Goal: Task Accomplishment & Management: Manage account settings

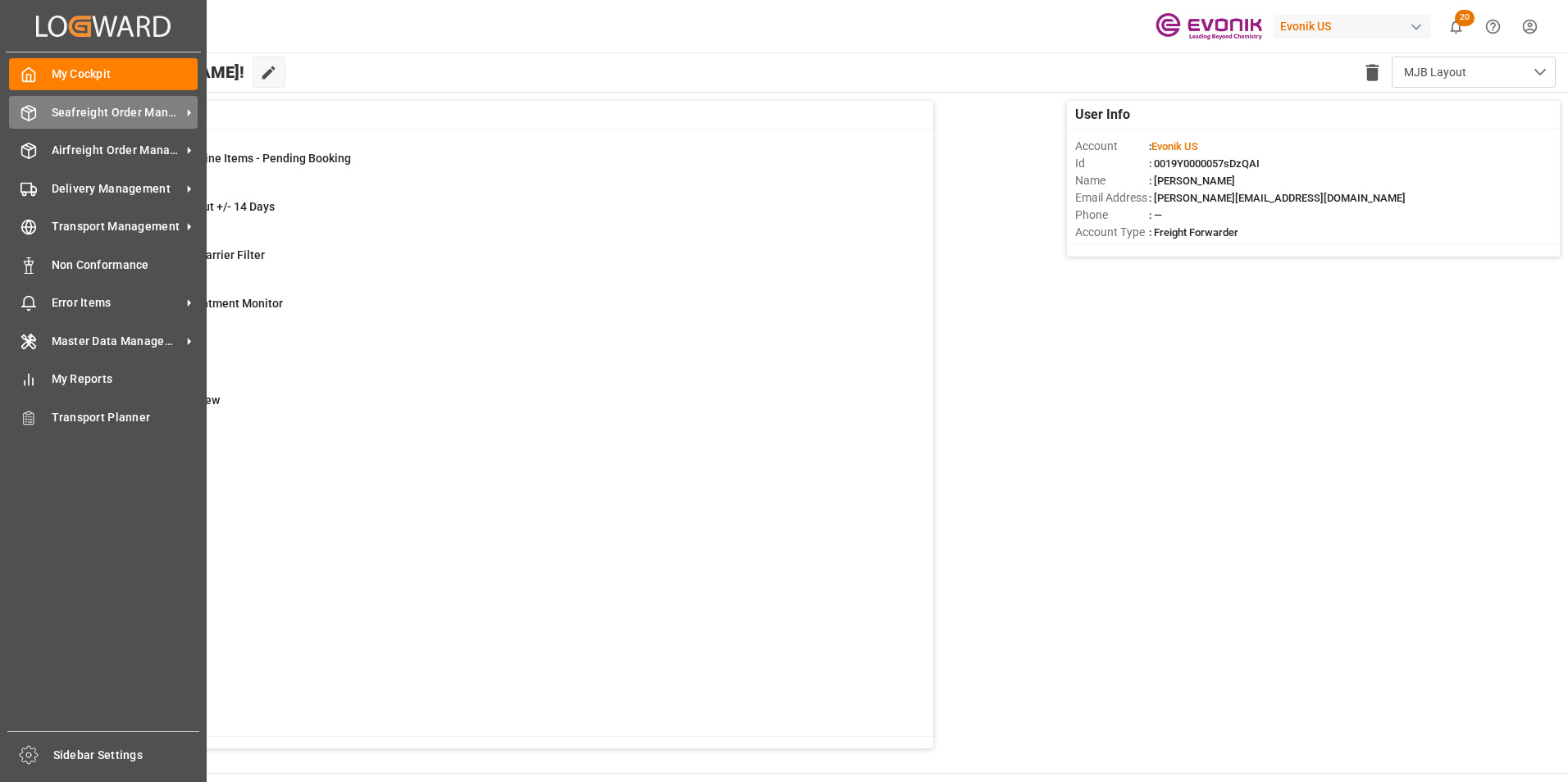
click at [73, 100] on div "Seafreight Order Management Seafreight Order Management" at bounding box center [103, 112] width 188 height 32
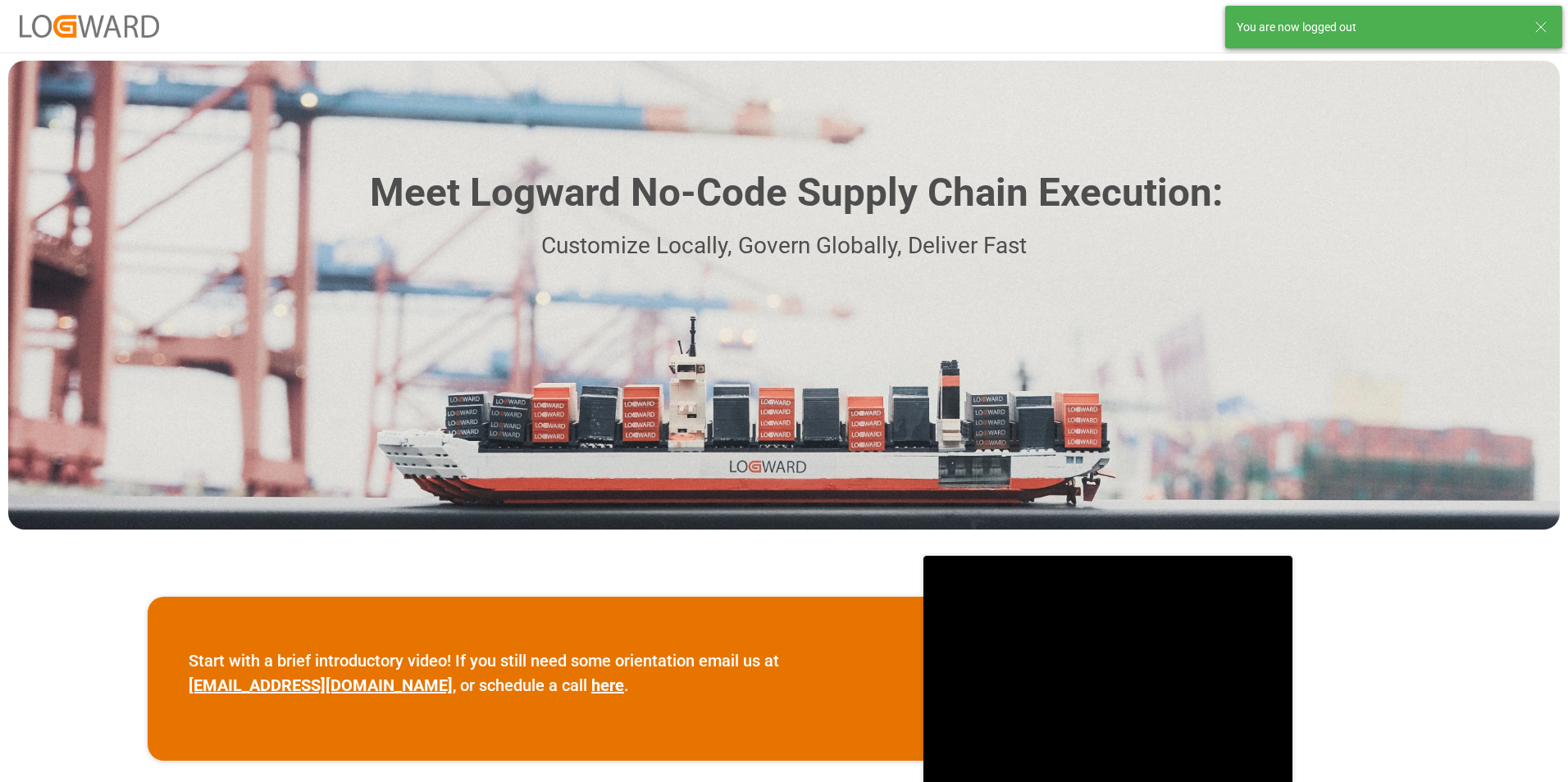
click at [124, 127] on div "Meet Logward No-Code Supply Chain Execution: Customize Locally, Govern Globally…" at bounding box center [784, 295] width 1551 height 469
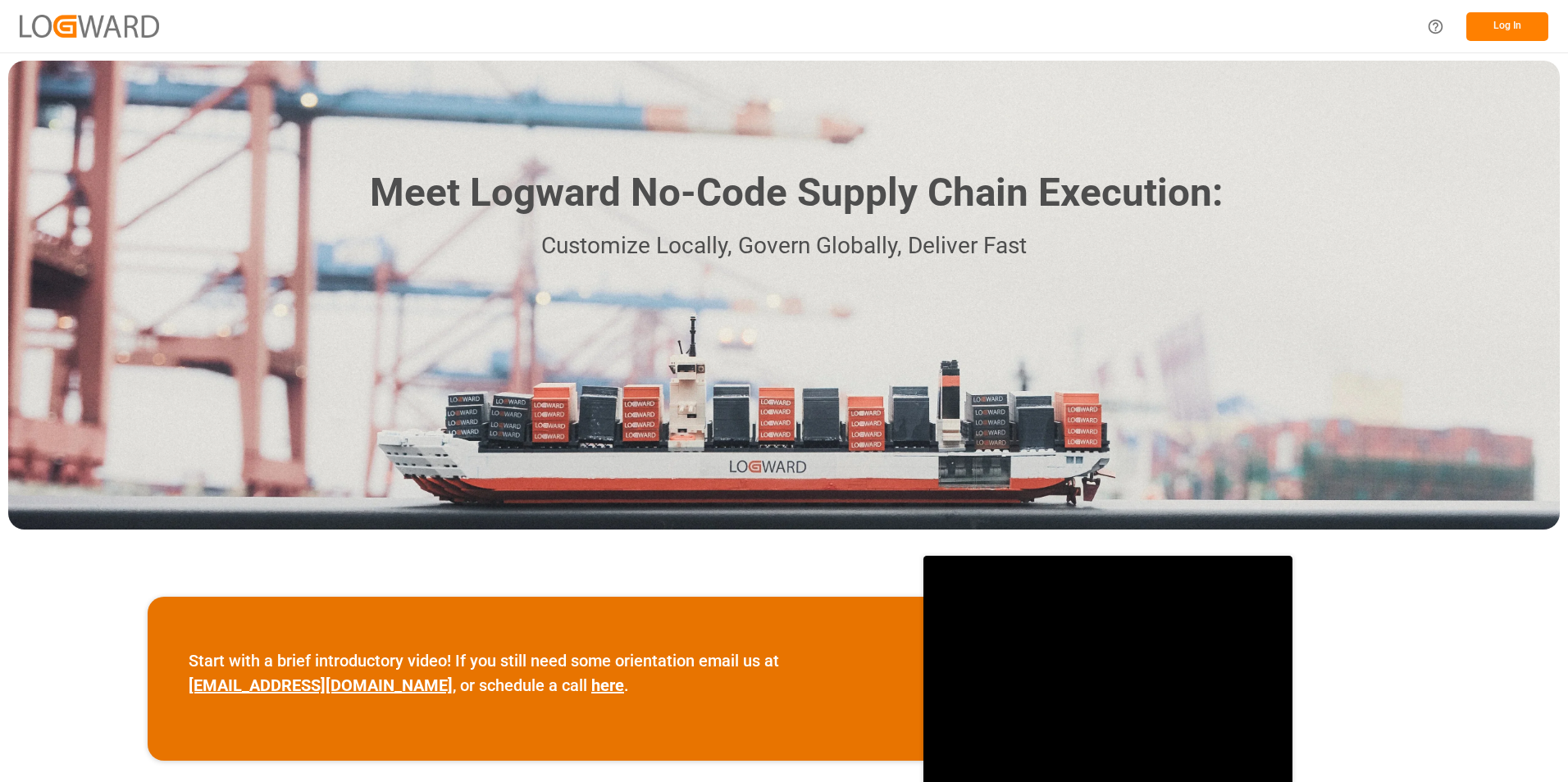
click at [1497, 26] on button "Log In" at bounding box center [1507, 26] width 82 height 28
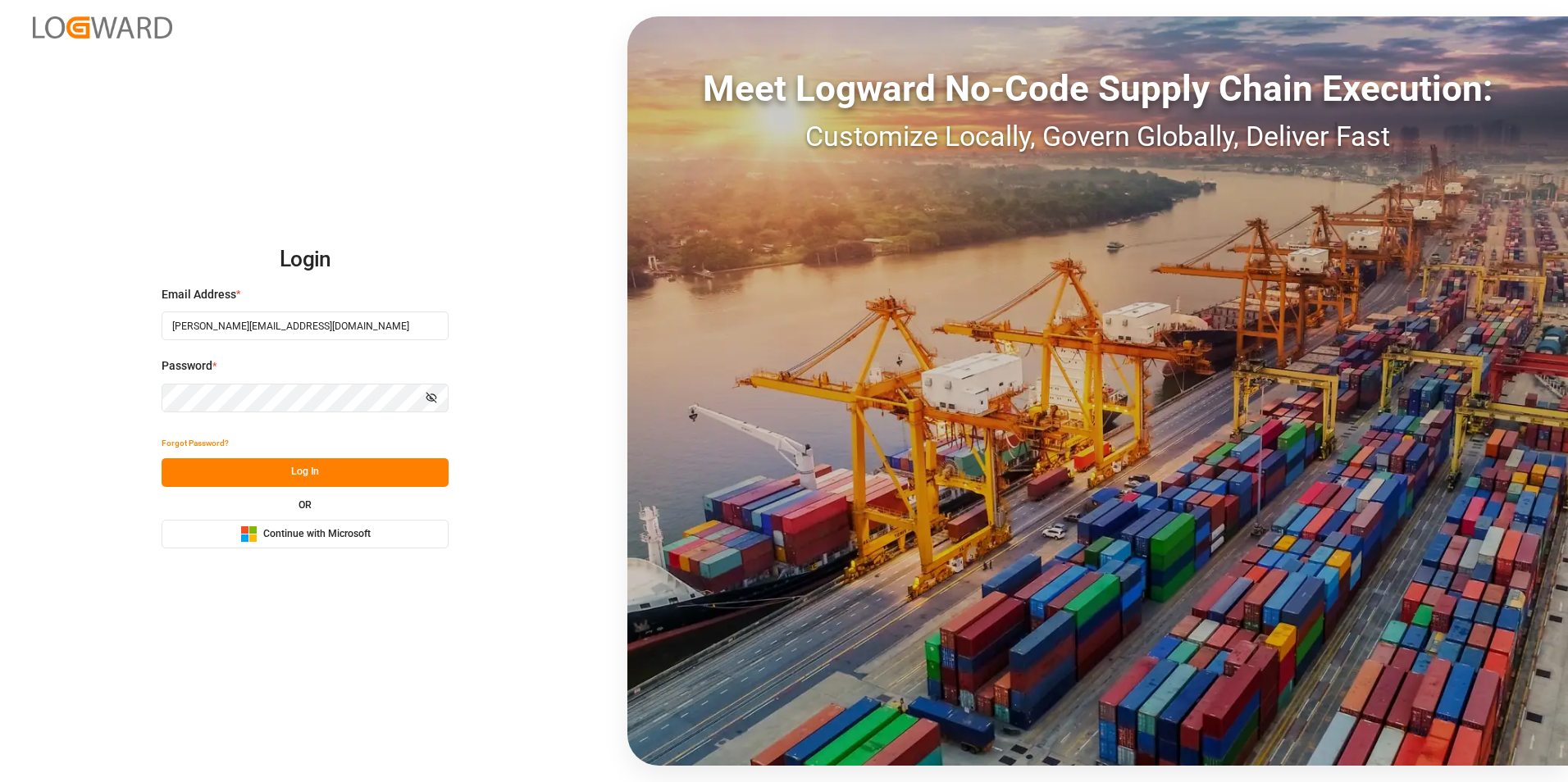
click at [305, 470] on button "Log In" at bounding box center [305, 473] width 287 height 28
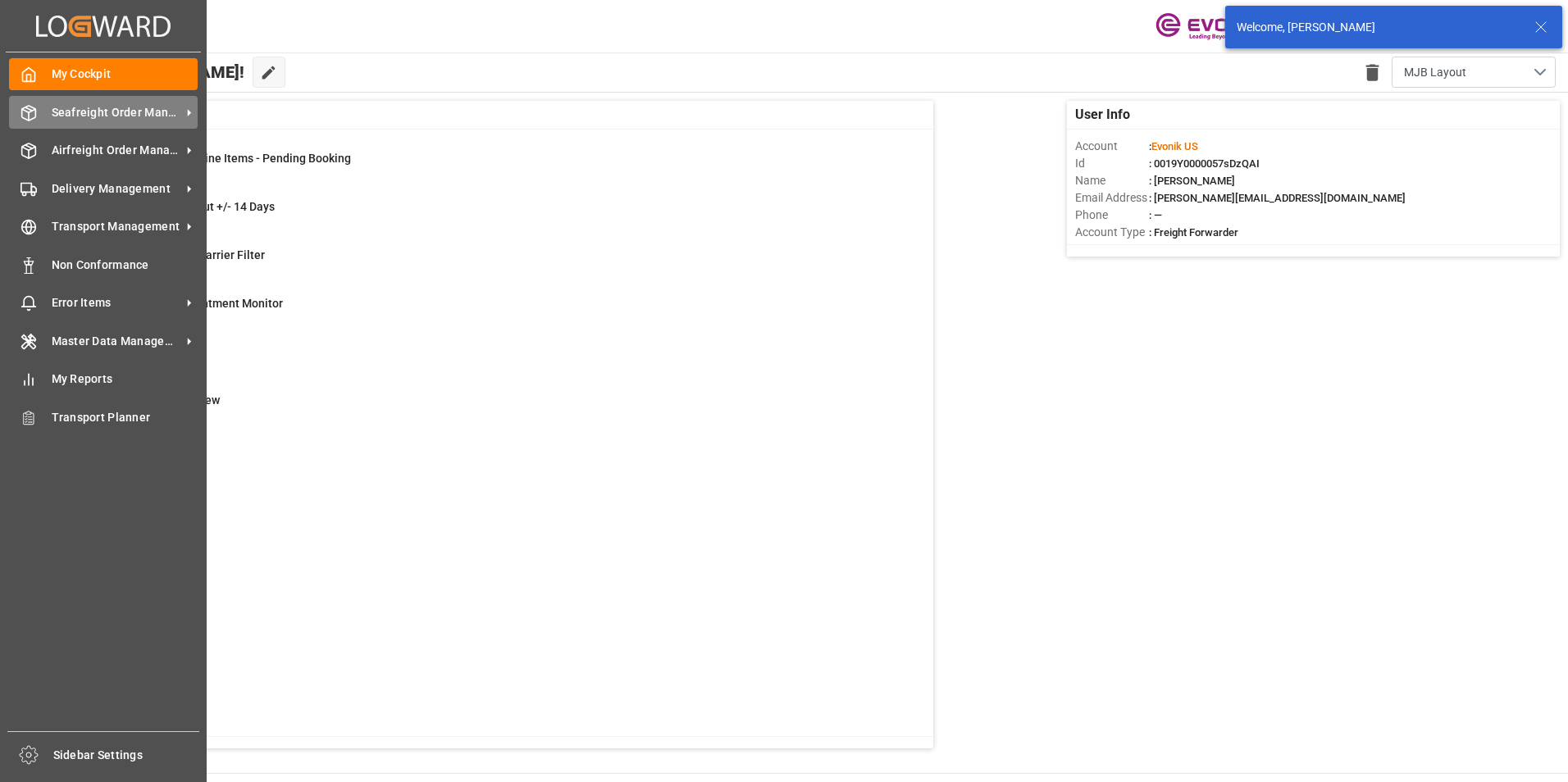
click at [112, 112] on span "Seafreight Order Management" at bounding box center [116, 113] width 130 height 17
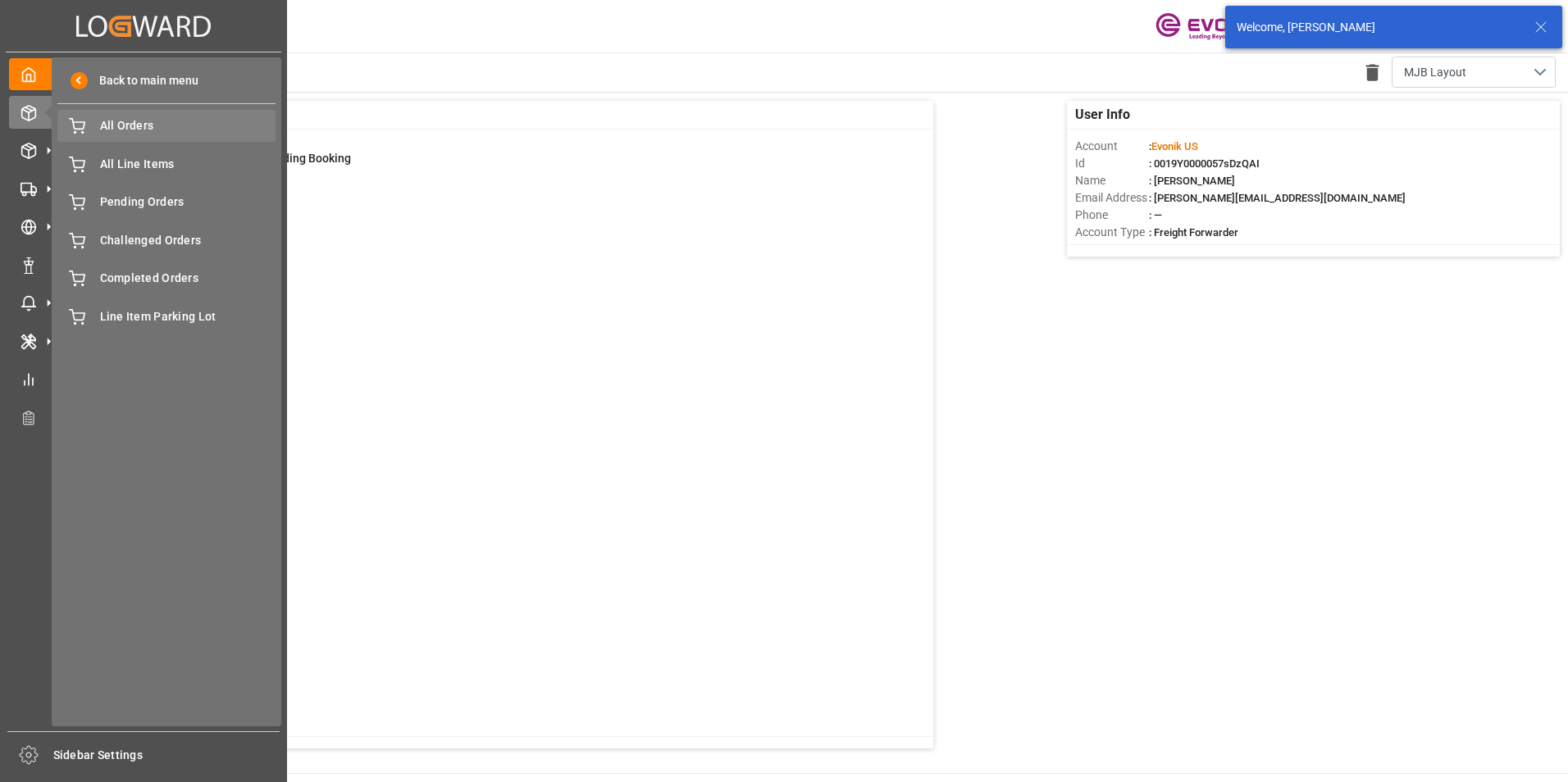
click at [136, 119] on span "All Orders" at bounding box center [188, 126] width 176 height 17
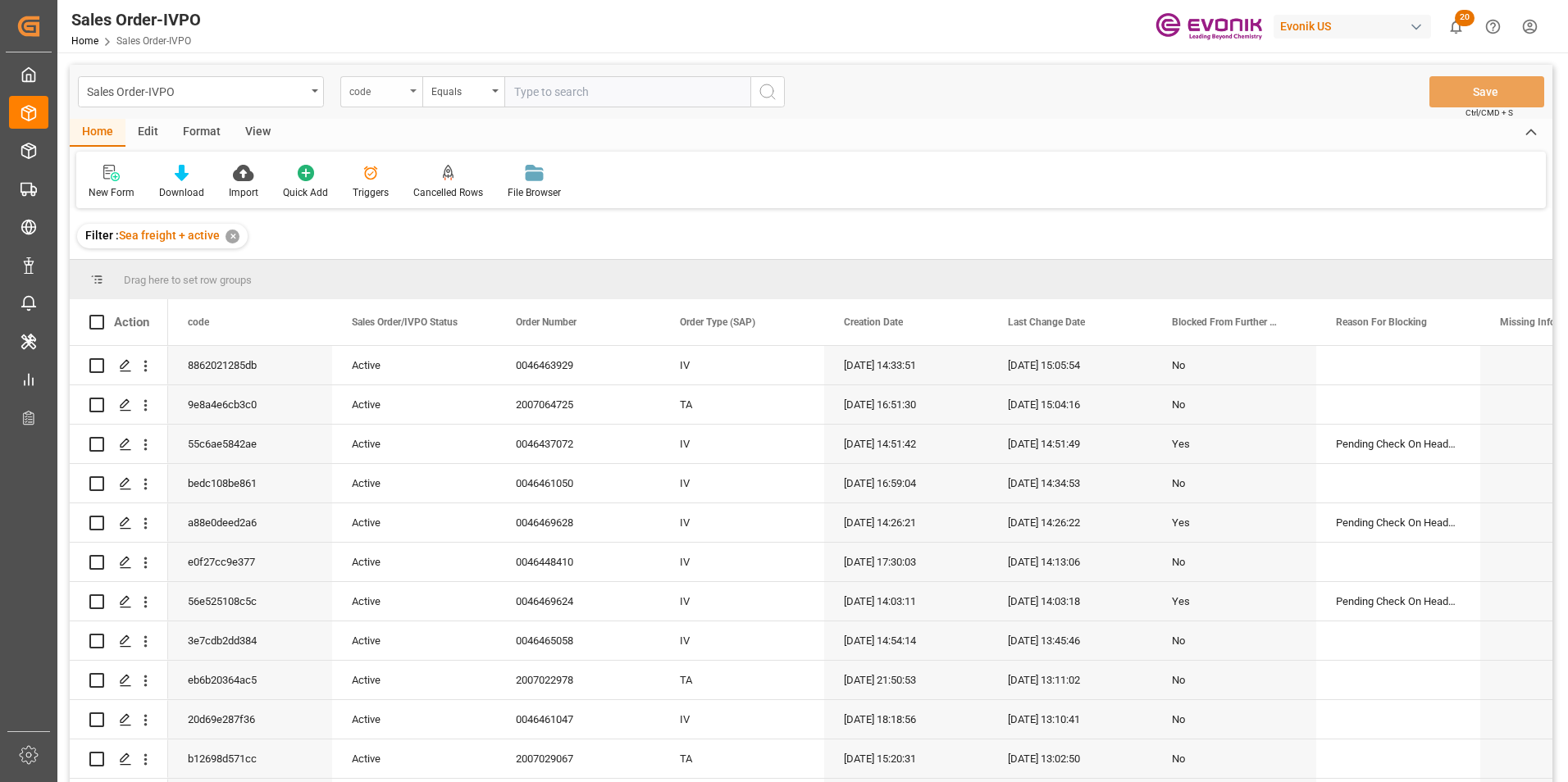
click at [411, 90] on icon "open menu" at bounding box center [413, 91] width 7 height 3
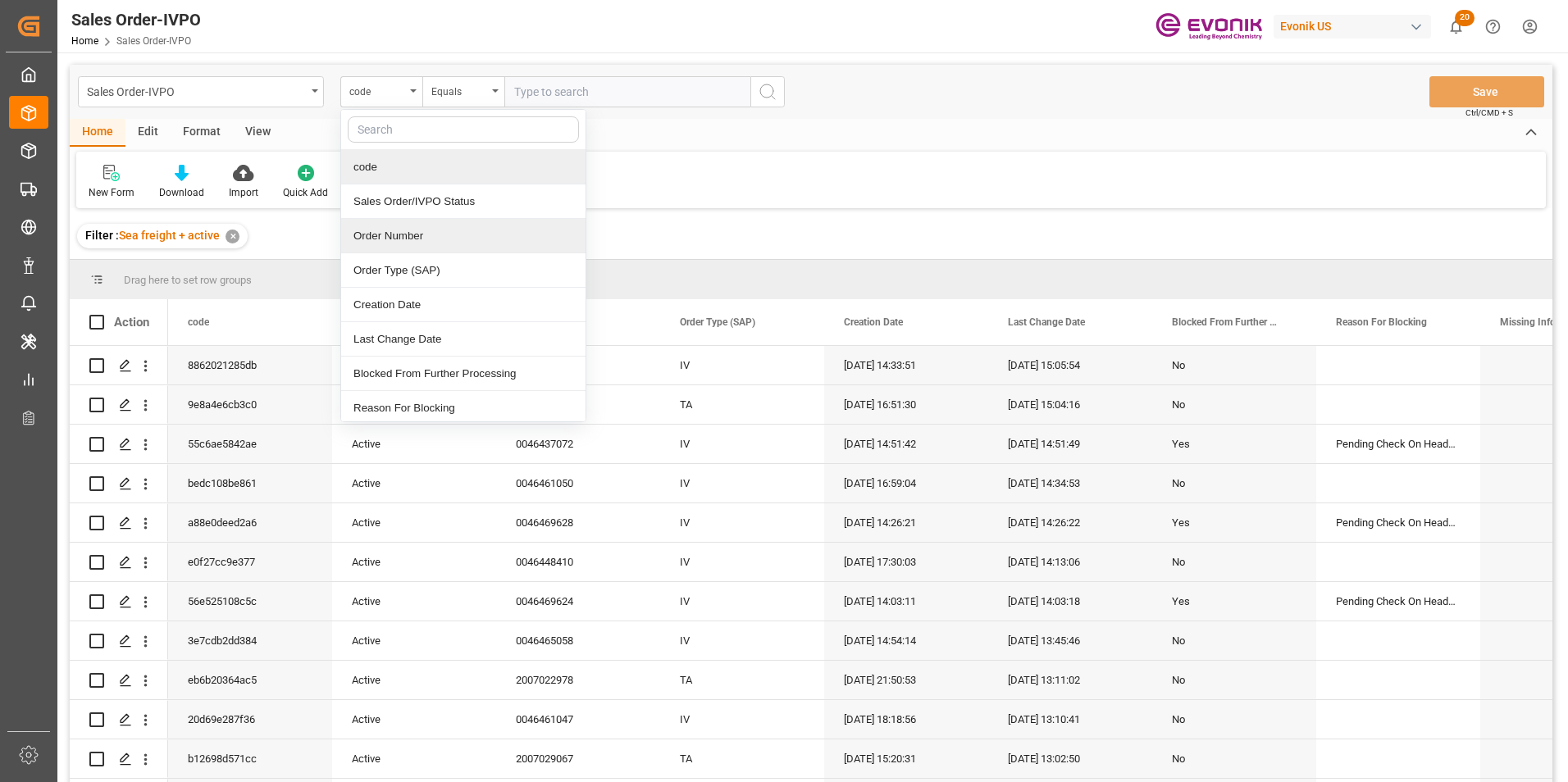
click at [378, 235] on div "Order Number" at bounding box center [463, 236] width 244 height 34
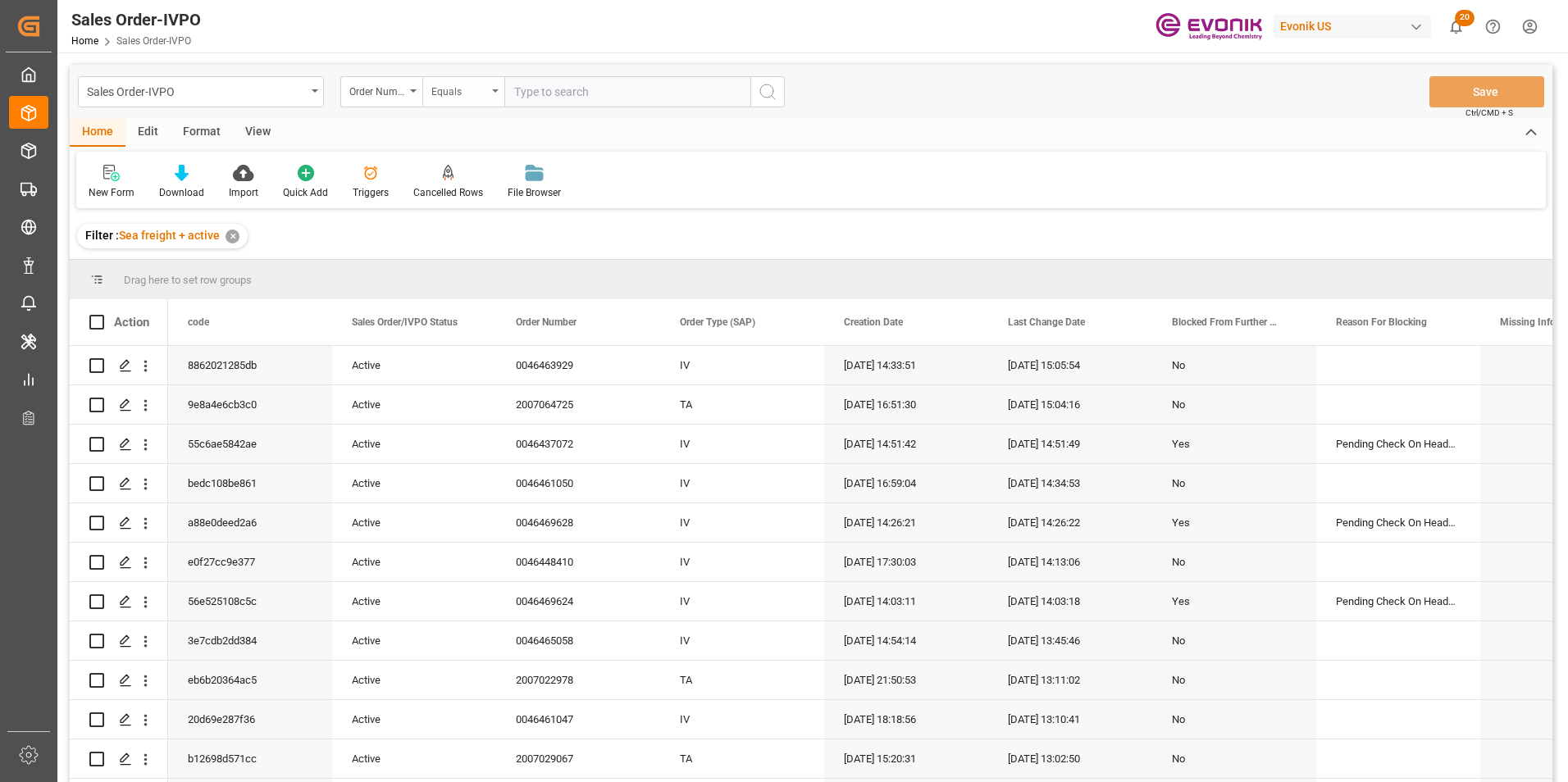
click at [495, 87] on div "Equals" at bounding box center [463, 92] width 82 height 31
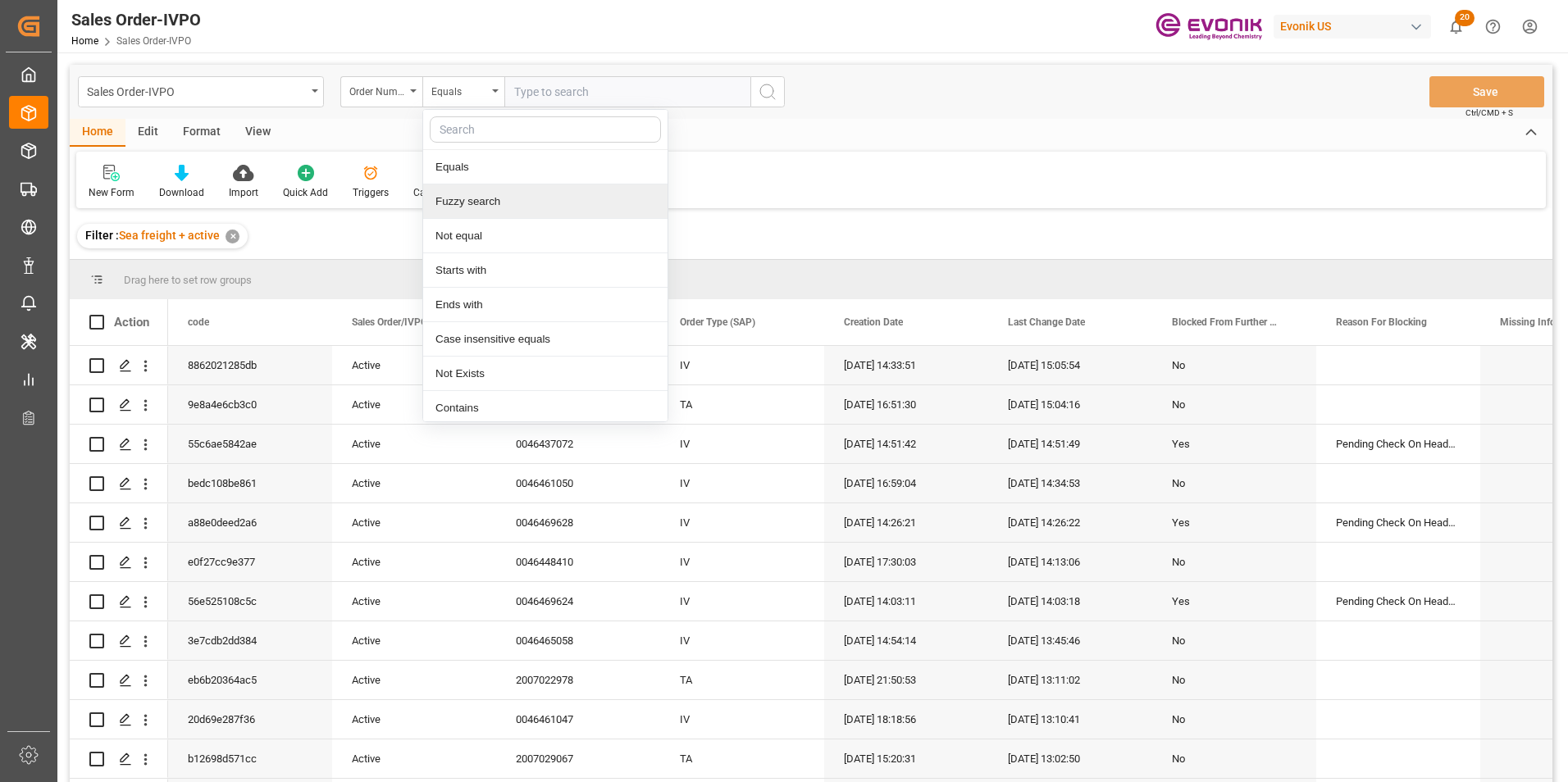
click at [468, 207] on div "Fuzzy search" at bounding box center [545, 201] width 244 height 34
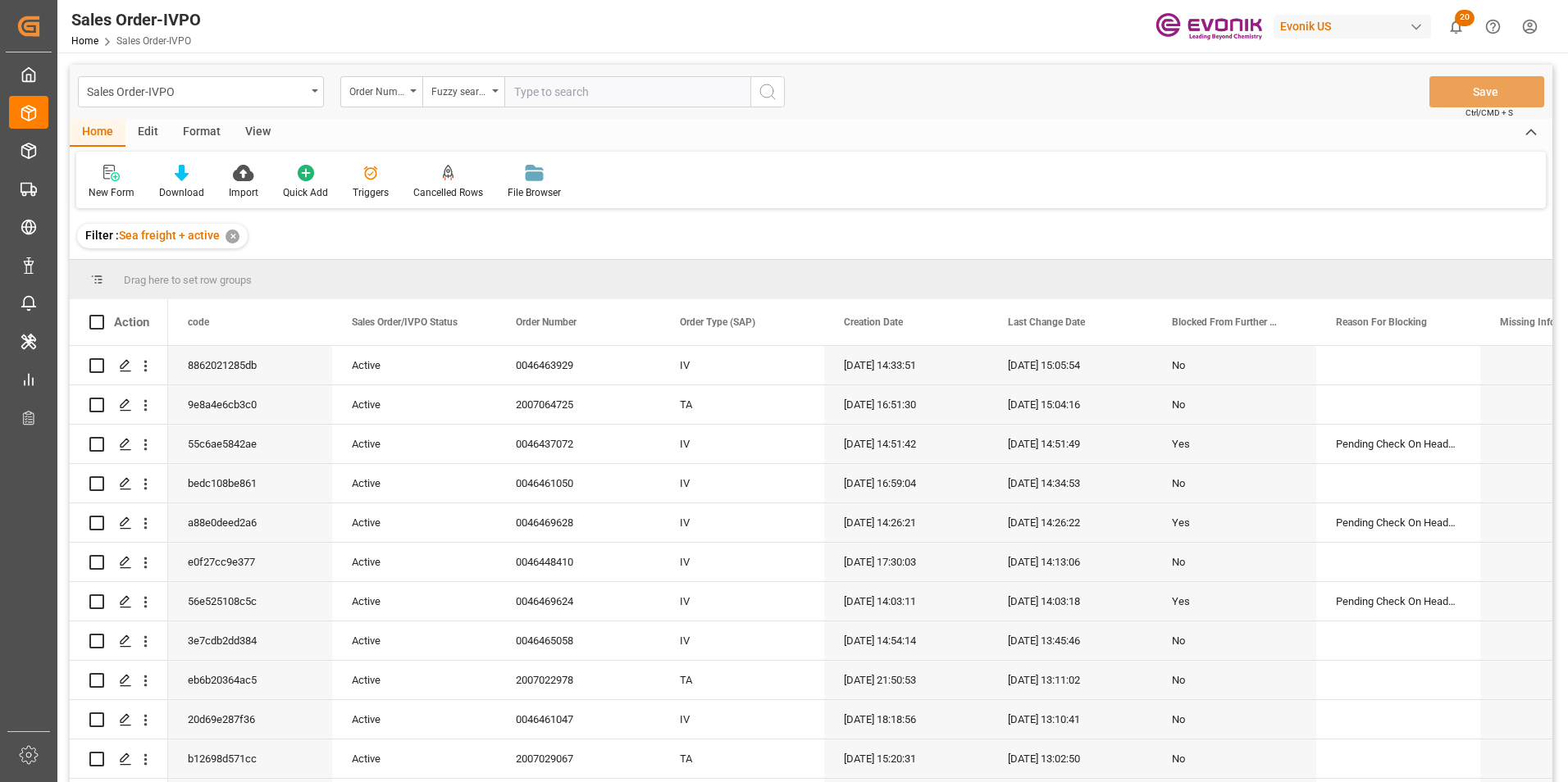
click at [532, 90] on input "text" at bounding box center [627, 92] width 246 height 31
paste input "46462137"
type input "46462137"
click at [768, 83] on icon "search button" at bounding box center [767, 92] width 20 height 20
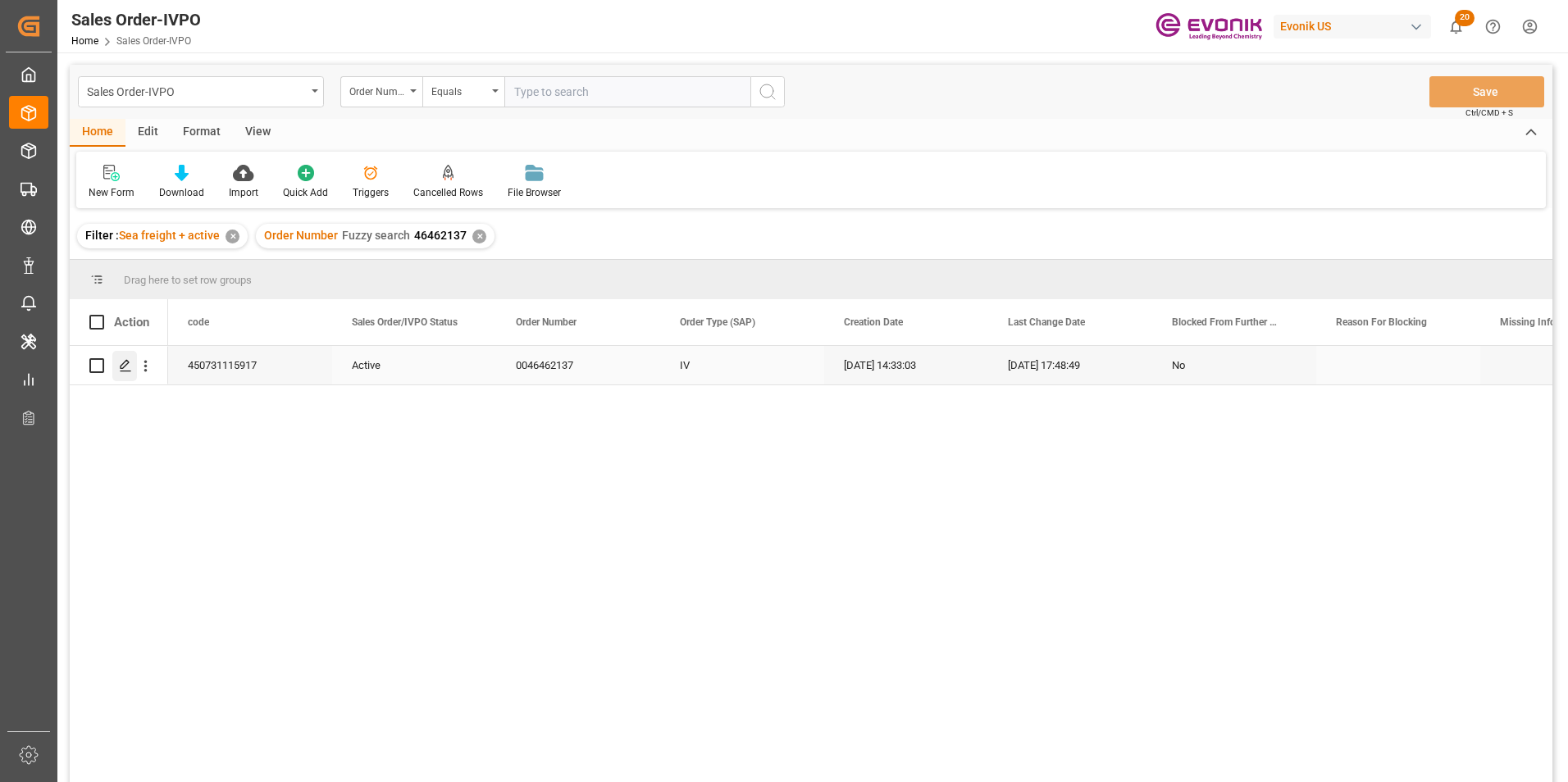
click at [127, 363] on icon "Press SPACE to select this row." at bounding box center [126, 366] width 13 height 13
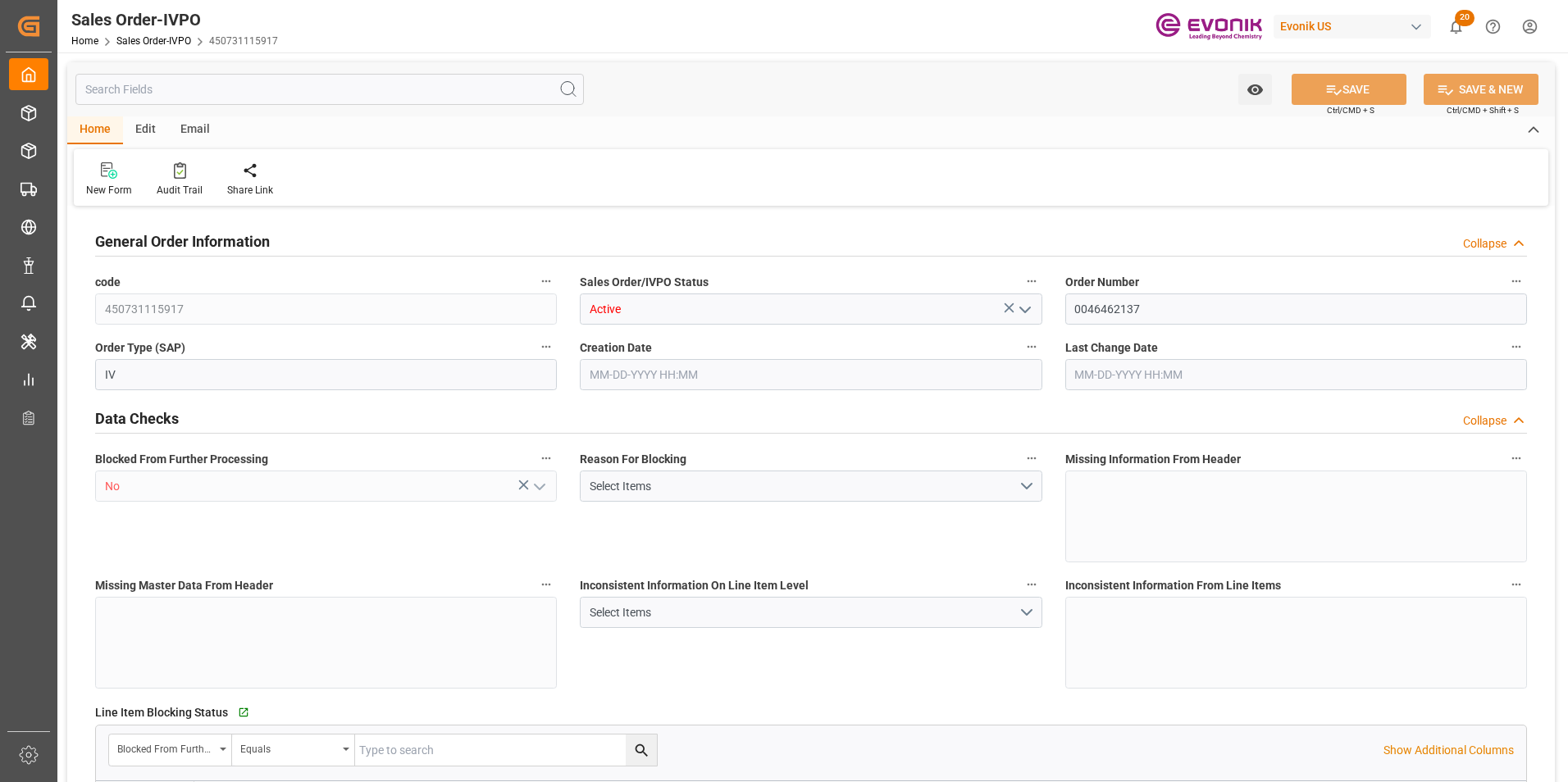
type input "KRPUS"
type input "0"
type input "1"
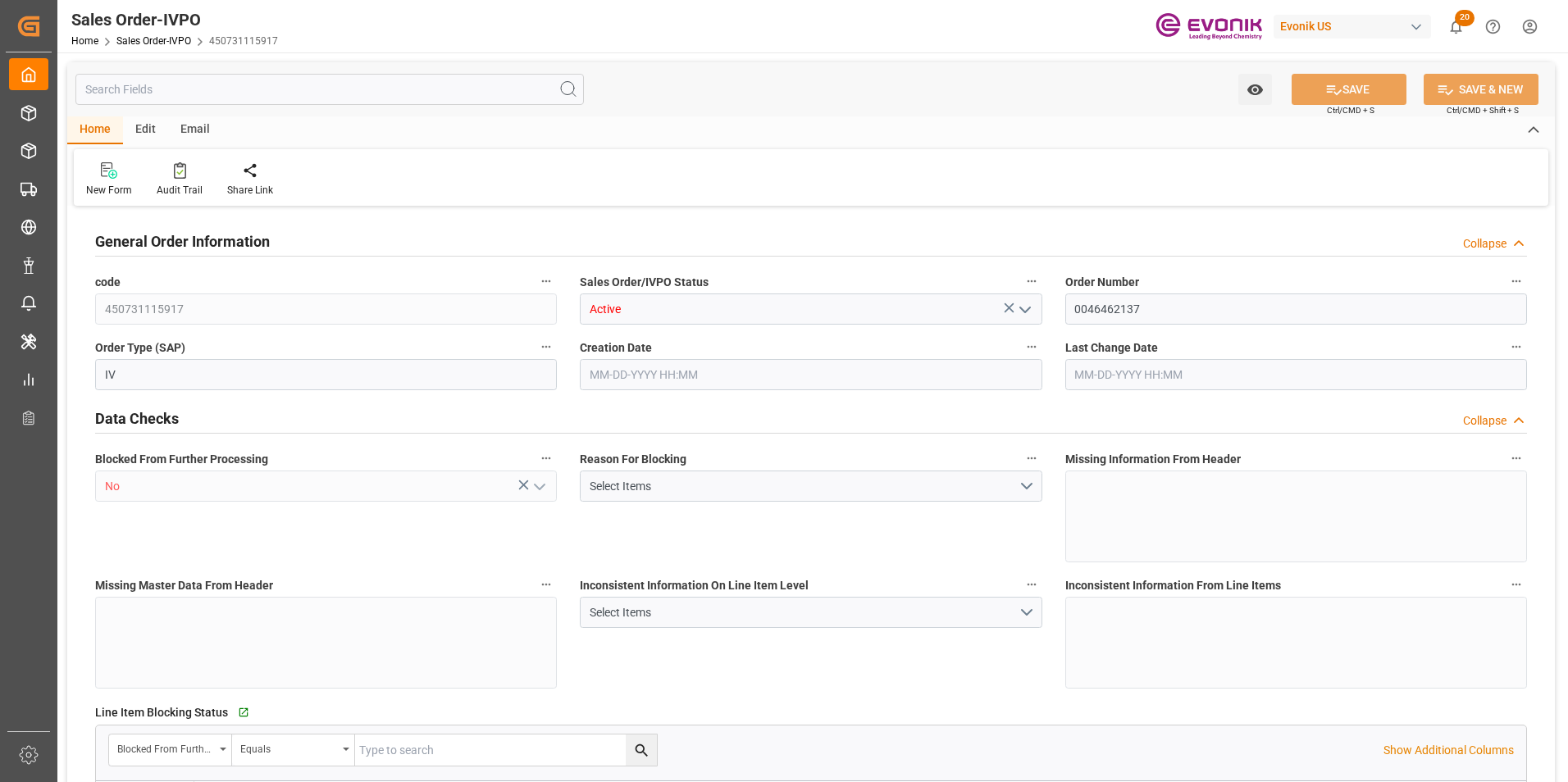
type input "10488.52"
type input "15.1643"
type input "17000"
type input "30"
type input "[DATE] 14:33"
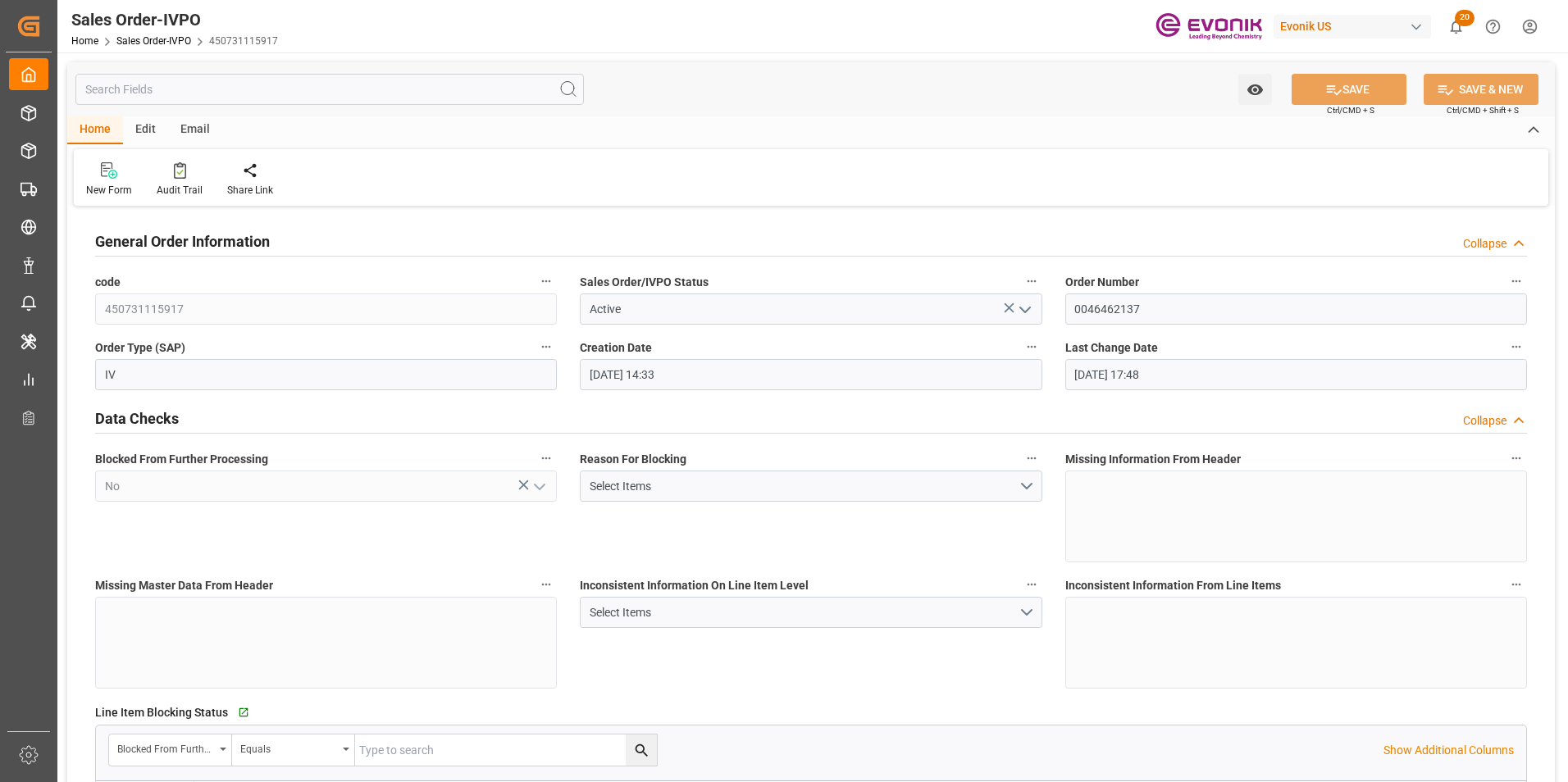
type input "[DATE] 17:48"
click at [370, 171] on icon at bounding box center [375, 170] width 11 height 16
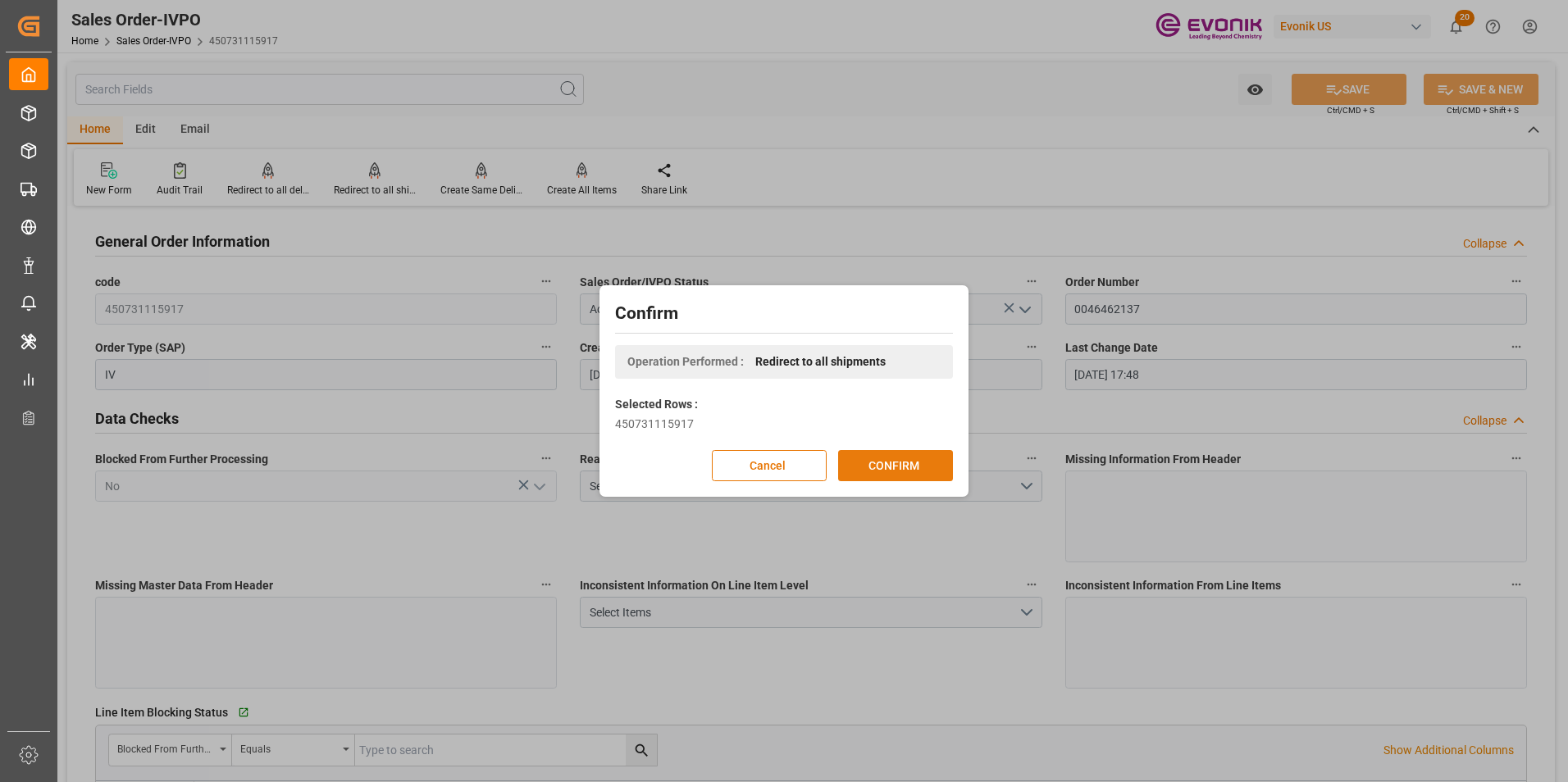
click at [895, 461] on button "CONFIRM" at bounding box center [895, 465] width 114 height 31
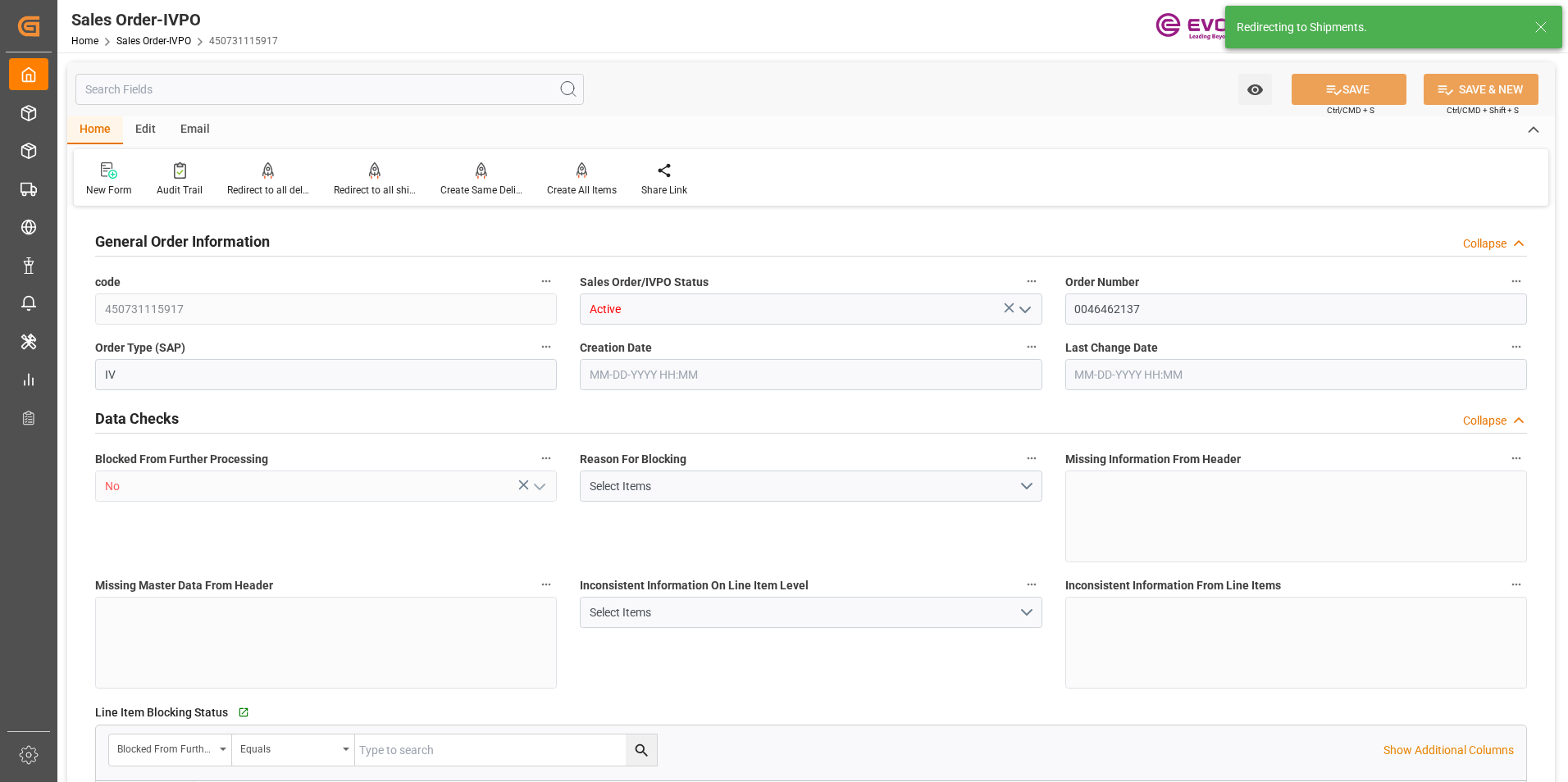
type input "KRPUS"
type input "0"
type input "1"
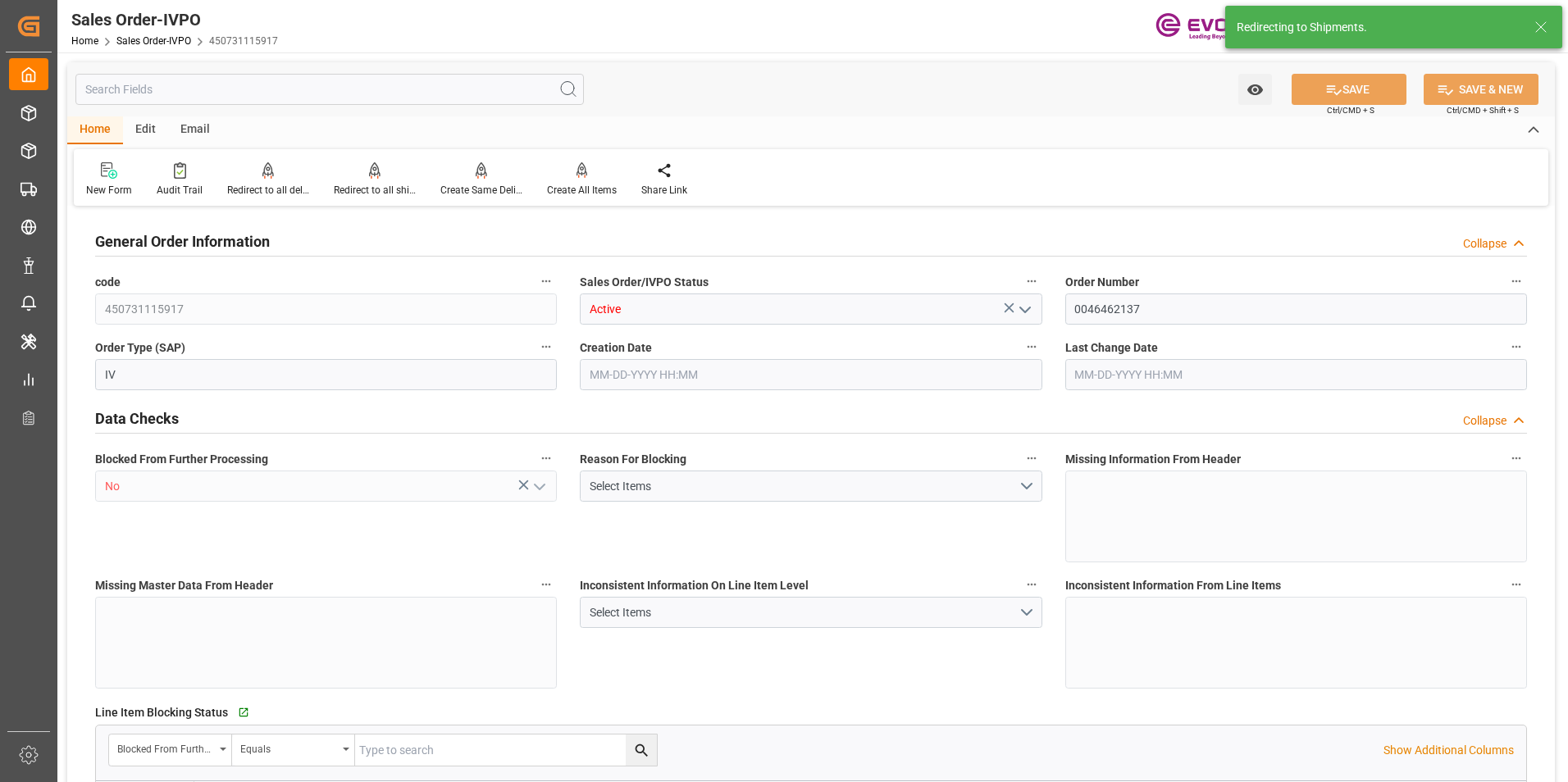
type input "10488.52"
type input "15.1643"
type input "17000"
type input "30"
type input "[DATE] 14:33"
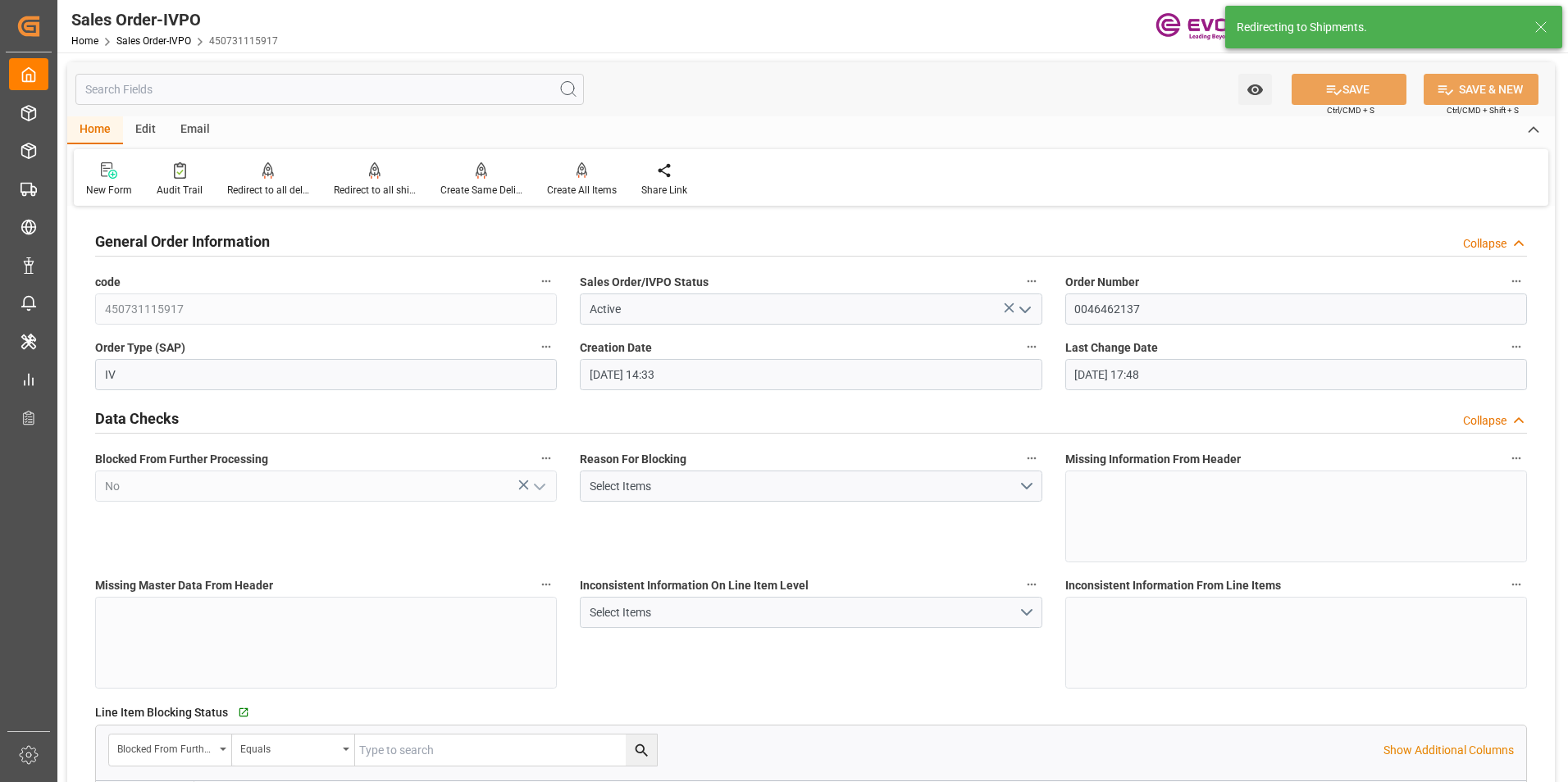
type input "[DATE] 17:48"
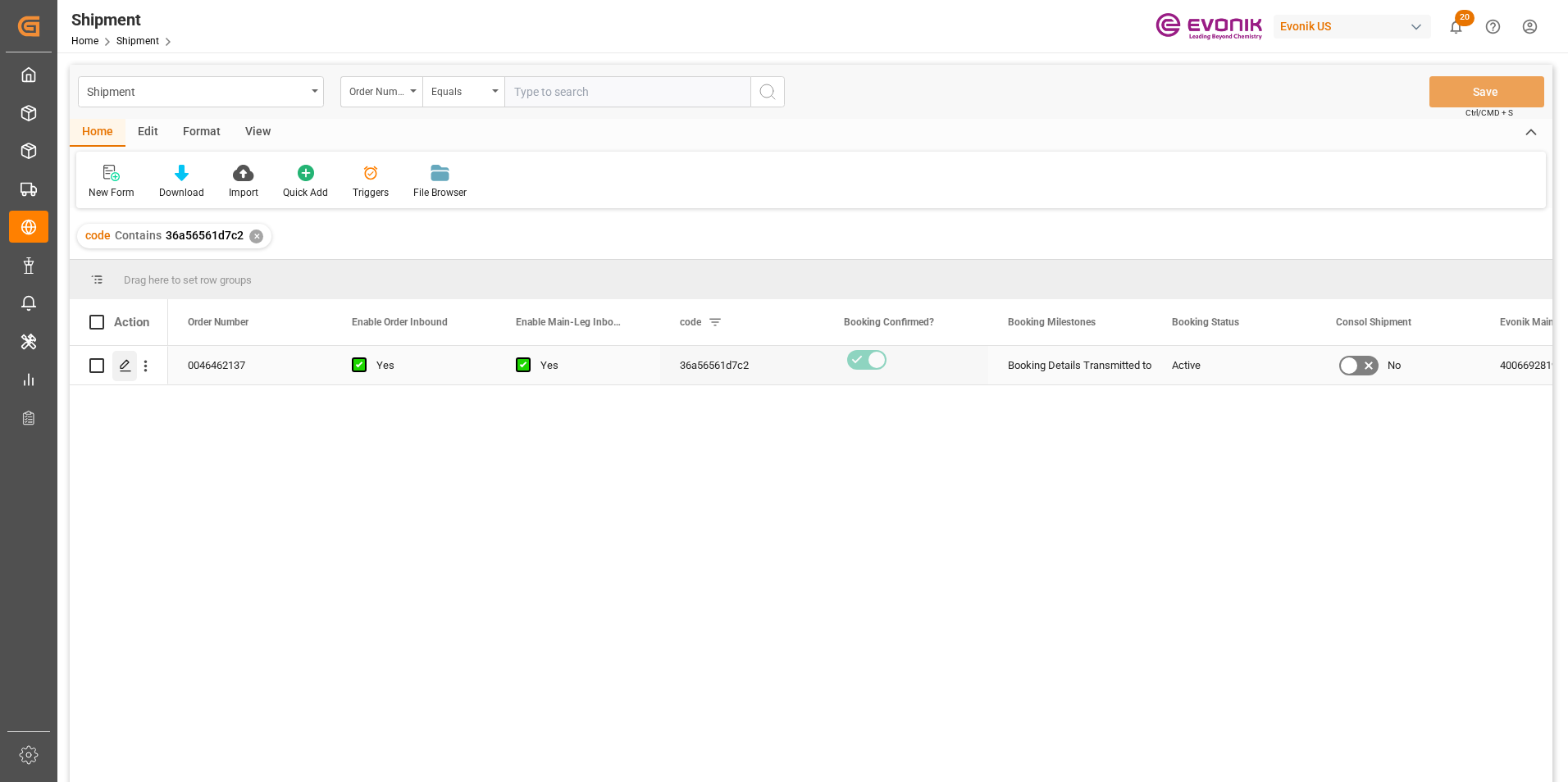
click at [124, 361] on icon "Press SPACE to select this row." at bounding box center [126, 366] width 13 height 13
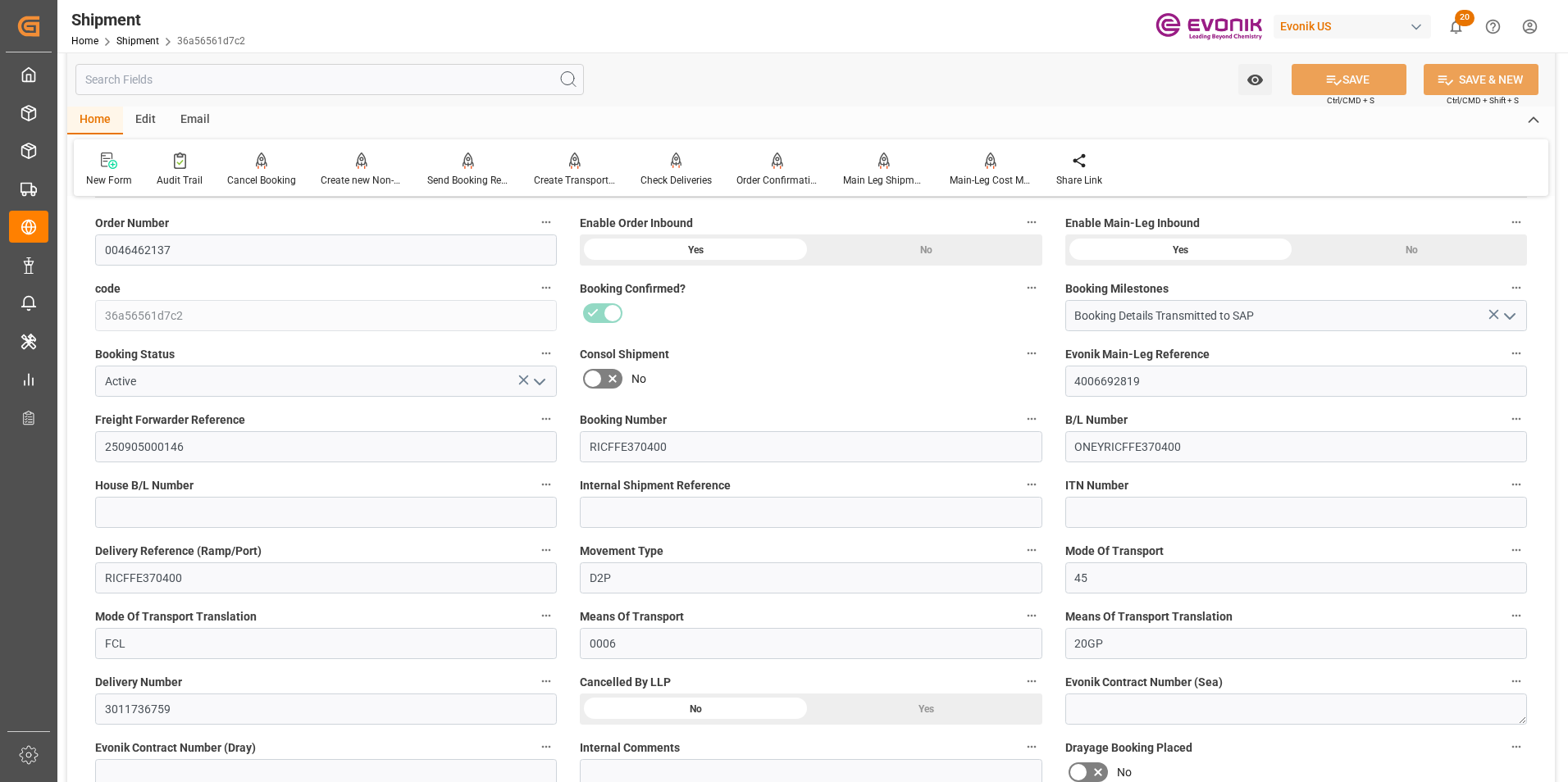
scroll to position [328, 0]
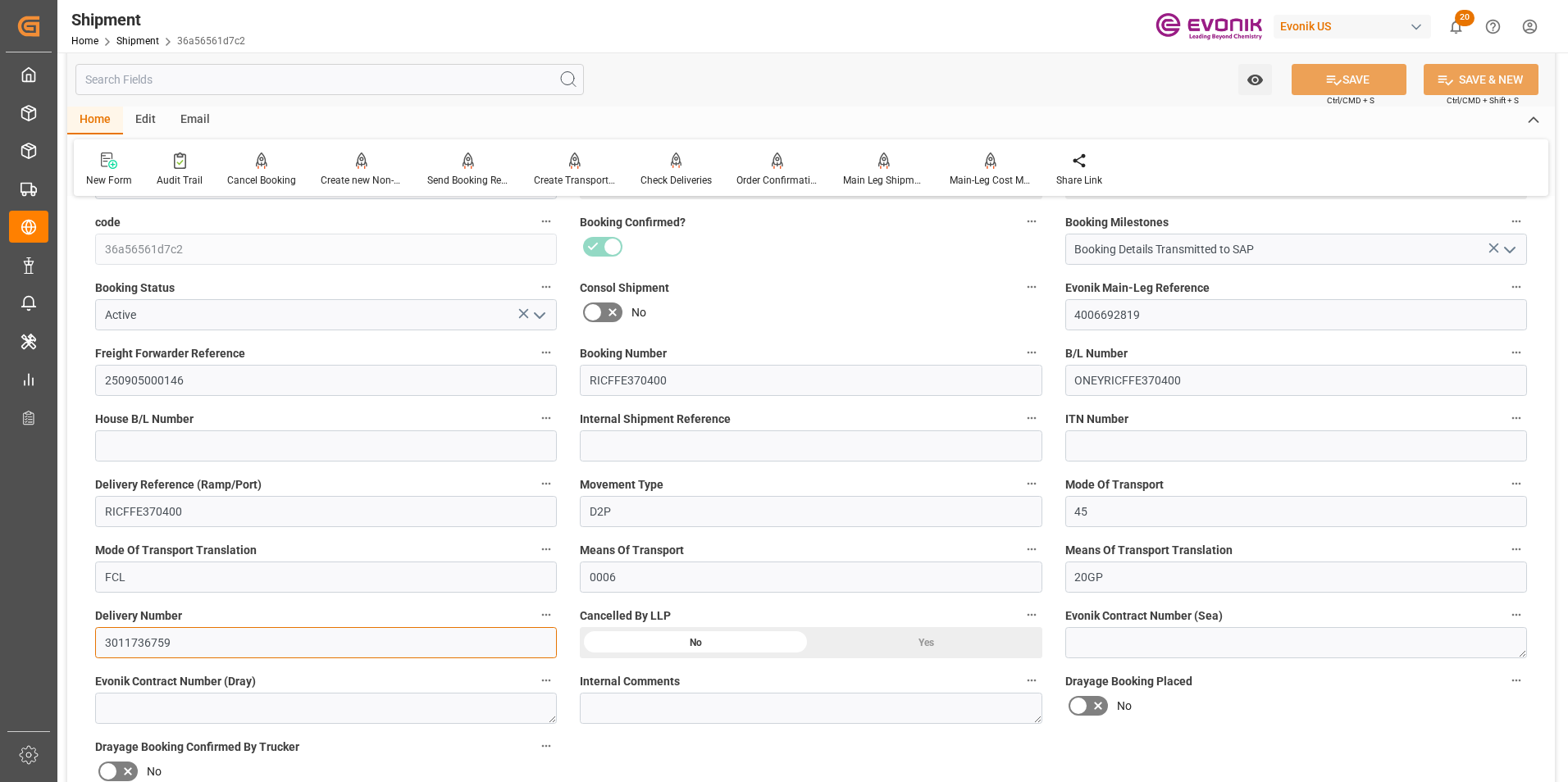
drag, startPoint x: 188, startPoint y: 647, endPoint x: 66, endPoint y: 646, distance: 122.0
click at [67, 646] on div "Booking Confirmation Milestone Bar Collapse Submitted to FFW for Booking (Pendi…" at bounding box center [810, 730] width 1488 height 1695
